Goal: Information Seeking & Learning: Learn about a topic

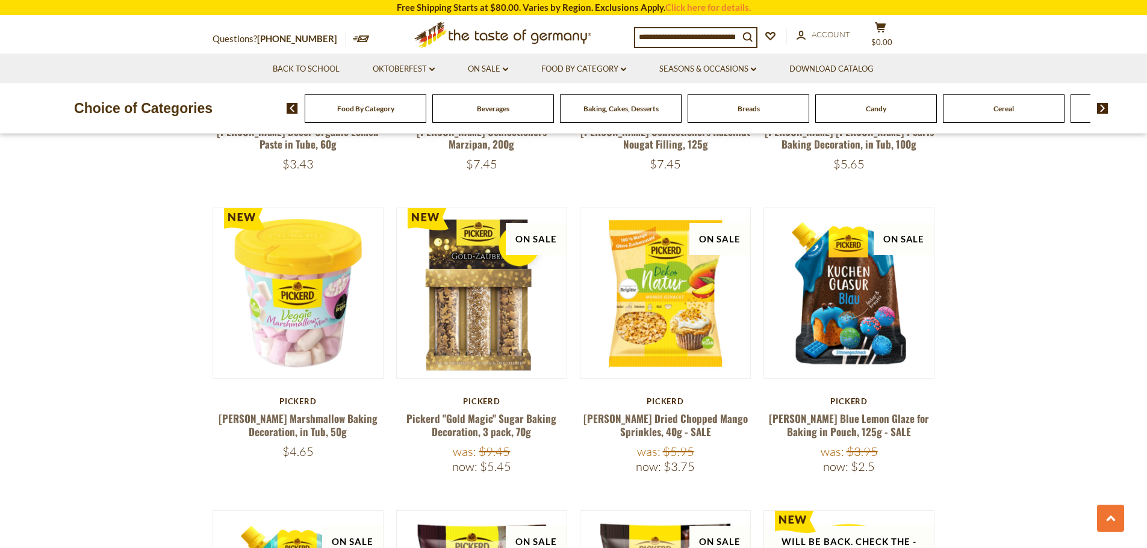
scroll to position [481, 0]
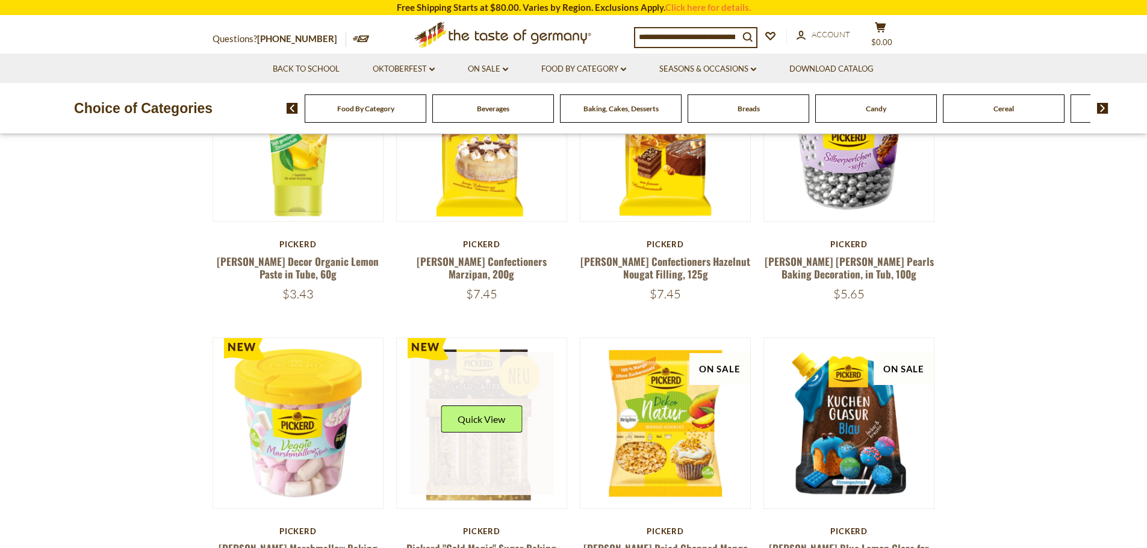
click at [468, 446] on link at bounding box center [481, 423] width 143 height 143
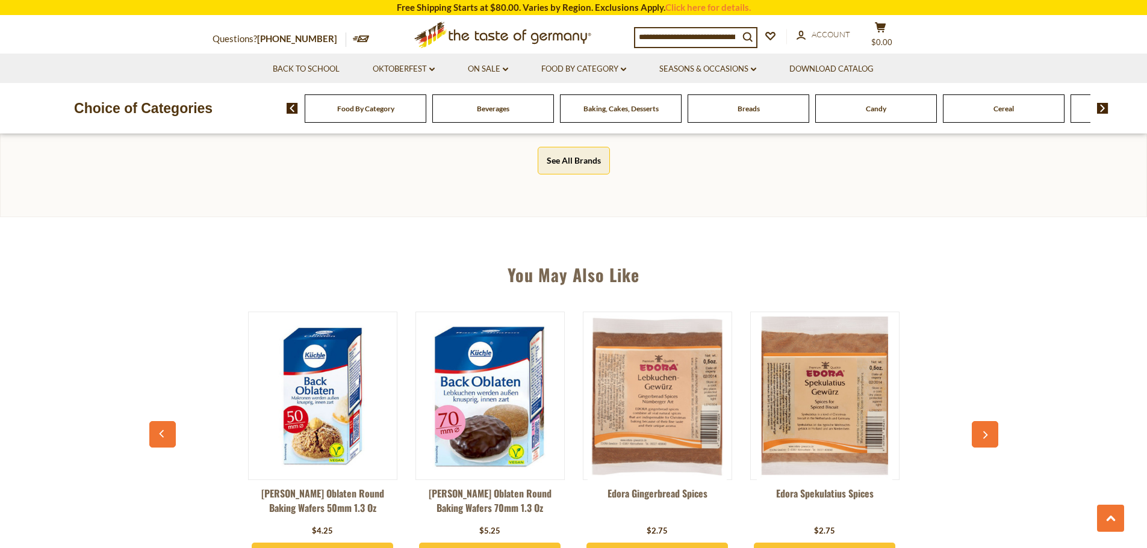
scroll to position [722, 0]
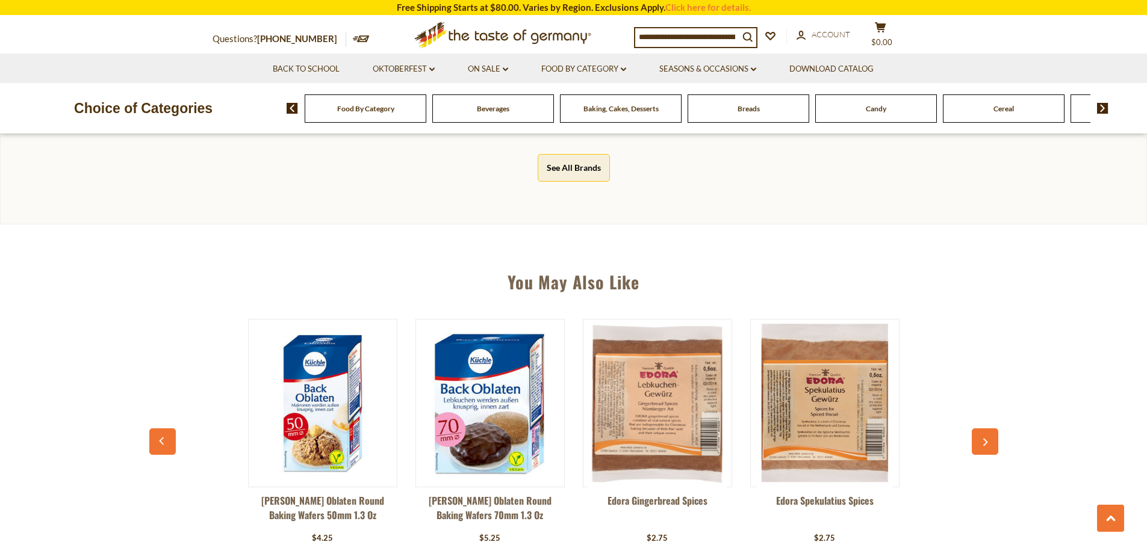
click at [426, 115] on div "Baking, Cakes, Desserts" at bounding box center [366, 108] width 122 height 28
click at [628, 109] on span "Baking, Cakes, Desserts" at bounding box center [620, 108] width 75 height 9
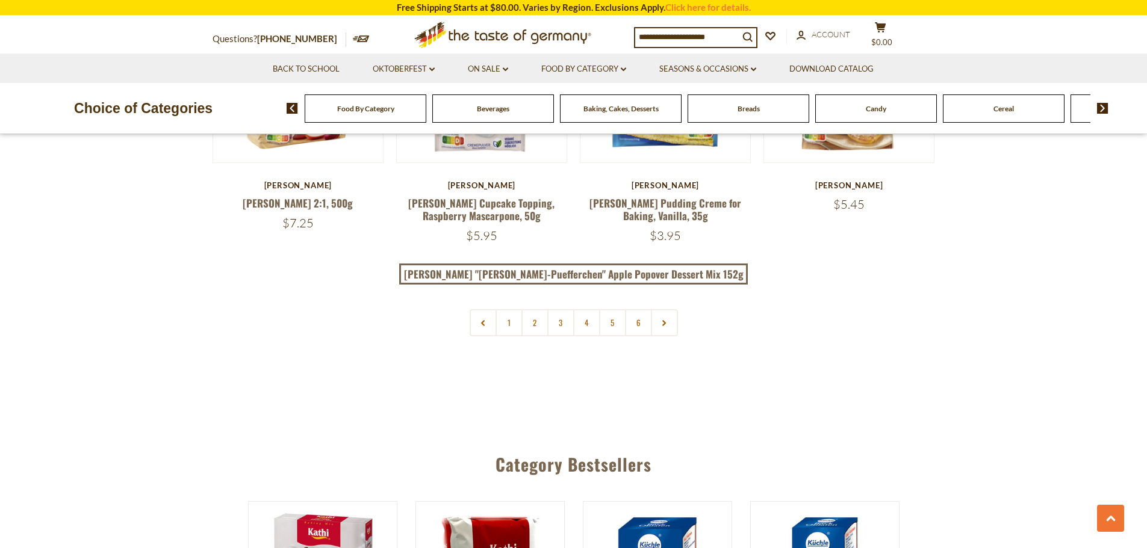
scroll to position [2949, 0]
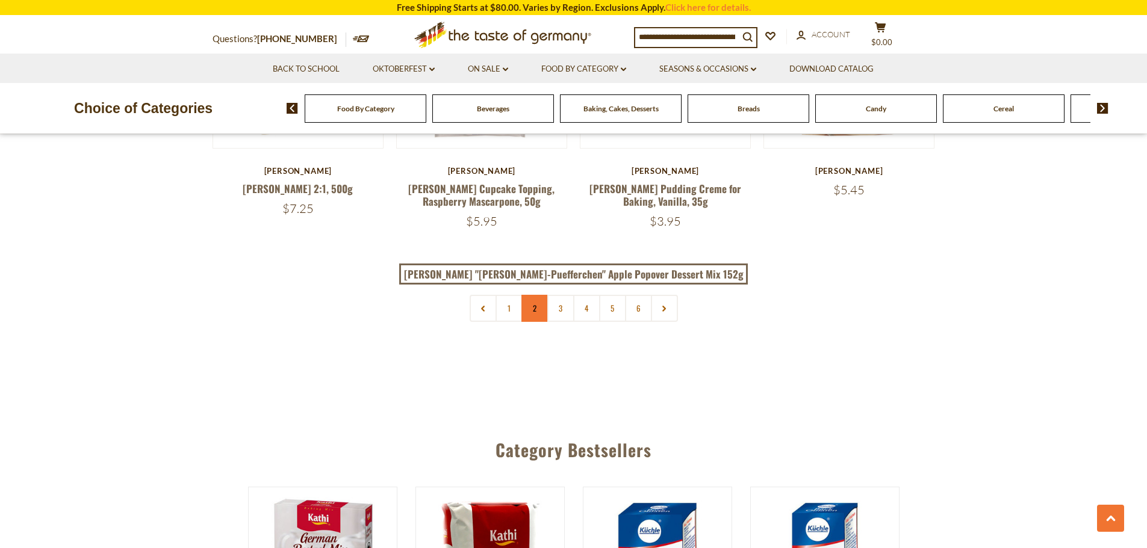
click at [529, 295] on link "2" at bounding box center [534, 308] width 27 height 27
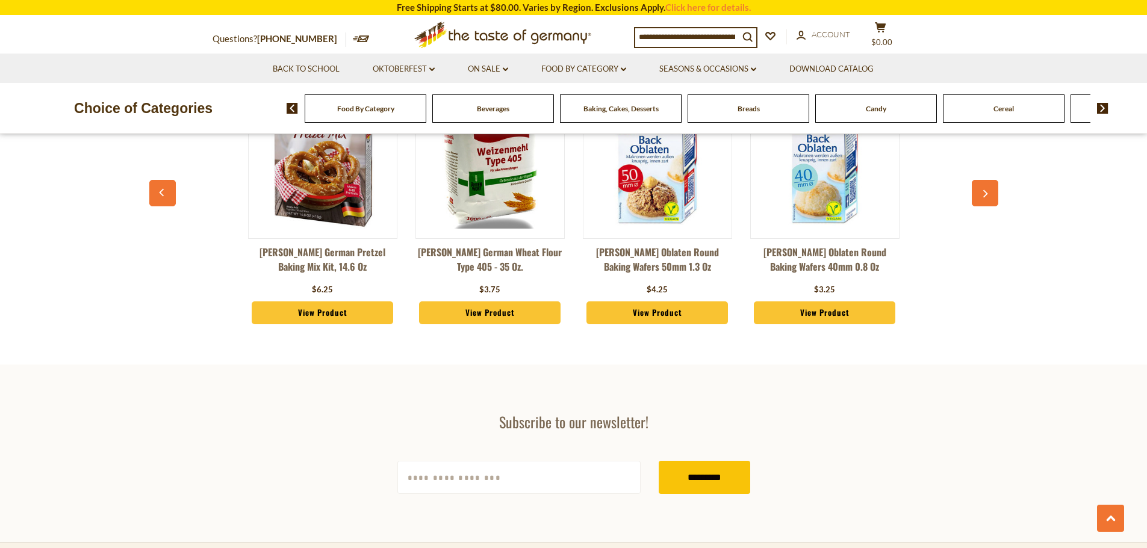
scroll to position [3455, 0]
